Goal: Information Seeking & Learning: Learn about a topic

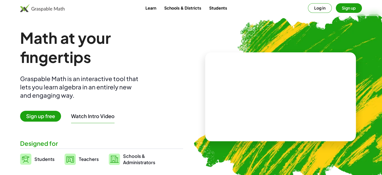
click at [47, 9] on img at bounding box center [42, 8] width 44 height 8
click at [323, 12] on button "Log in" at bounding box center [320, 8] width 24 height 10
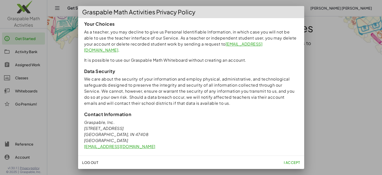
scroll to position [457, 0]
click at [292, 162] on span "I accept" at bounding box center [292, 162] width 16 height 5
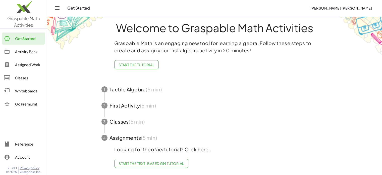
click at [135, 86] on span "button" at bounding box center [214, 89] width 239 height 16
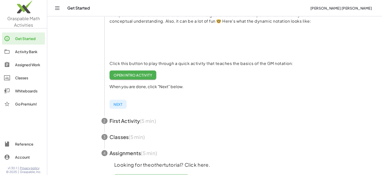
scroll to position [93, 0]
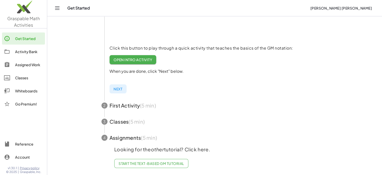
click at [135, 100] on span "button" at bounding box center [214, 105] width 239 height 16
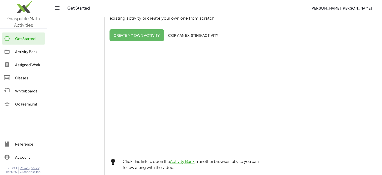
scroll to position [176, 0]
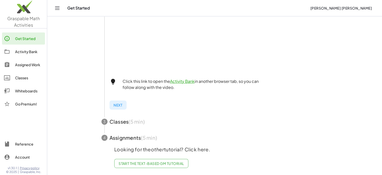
click at [30, 39] on div "Get Started" at bounding box center [29, 38] width 28 height 6
click at [37, 56] on link "Activity Bank" at bounding box center [23, 51] width 43 height 12
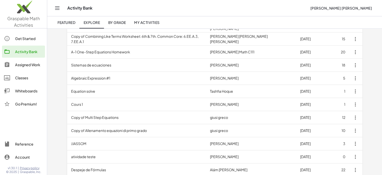
scroll to position [100, 0]
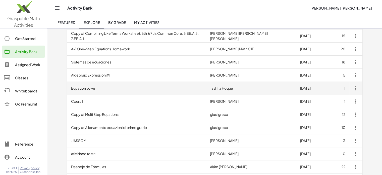
click at [73, 85] on td "Equation solve" at bounding box center [136, 88] width 139 height 13
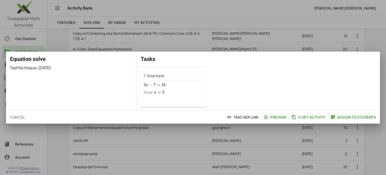
click at [156, 85] on span "7 =" at bounding box center [158, 84] width 8 height 5
click at [380, 34] on div at bounding box center [193, 87] width 386 height 175
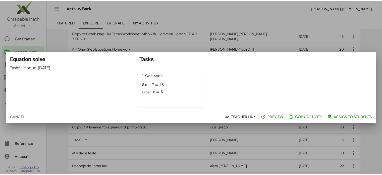
scroll to position [100, 0]
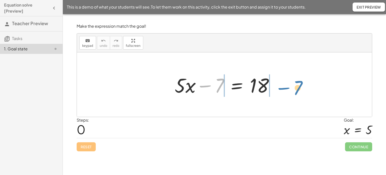
drag, startPoint x: 220, startPoint y: 87, endPoint x: 299, endPoint y: 89, distance: 78.7
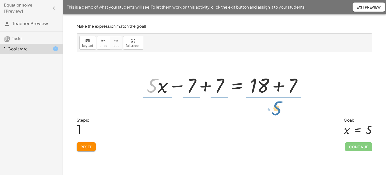
drag, startPoint x: 153, startPoint y: 85, endPoint x: 277, endPoint y: 108, distance: 126.4
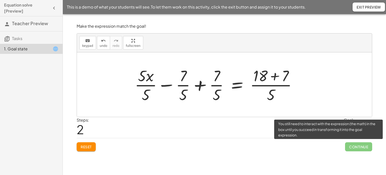
click at [360, 144] on span "Continue" at bounding box center [358, 146] width 27 height 9
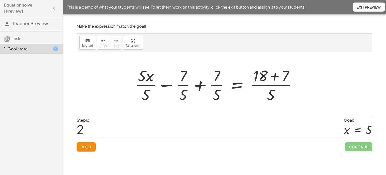
click at [154, 83] on div at bounding box center [217, 84] width 171 height 39
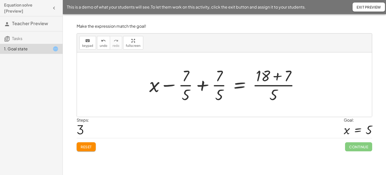
click at [189, 86] on div at bounding box center [226, 84] width 159 height 39
click at [186, 82] on div at bounding box center [226, 84] width 159 height 39
click at [219, 85] on div at bounding box center [226, 84] width 159 height 39
click at [204, 84] on div at bounding box center [226, 84] width 159 height 39
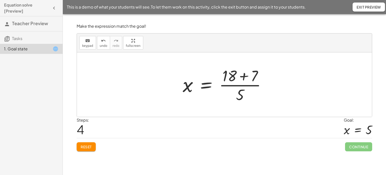
click at [245, 77] on div at bounding box center [226, 84] width 92 height 39
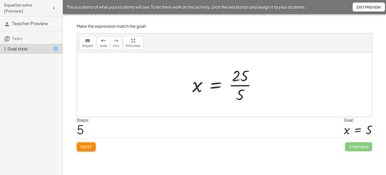
click at [241, 86] on div at bounding box center [226, 84] width 73 height 39
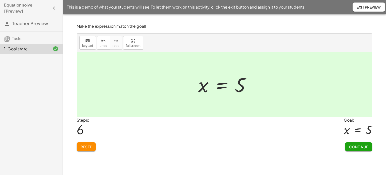
drag, startPoint x: 29, startPoint y: 24, endPoint x: 60, endPoint y: 18, distance: 32.2
click at [29, 25] on span "Teacher Preview" at bounding box center [30, 23] width 36 height 6
